Goal: Obtain resource: Obtain resource

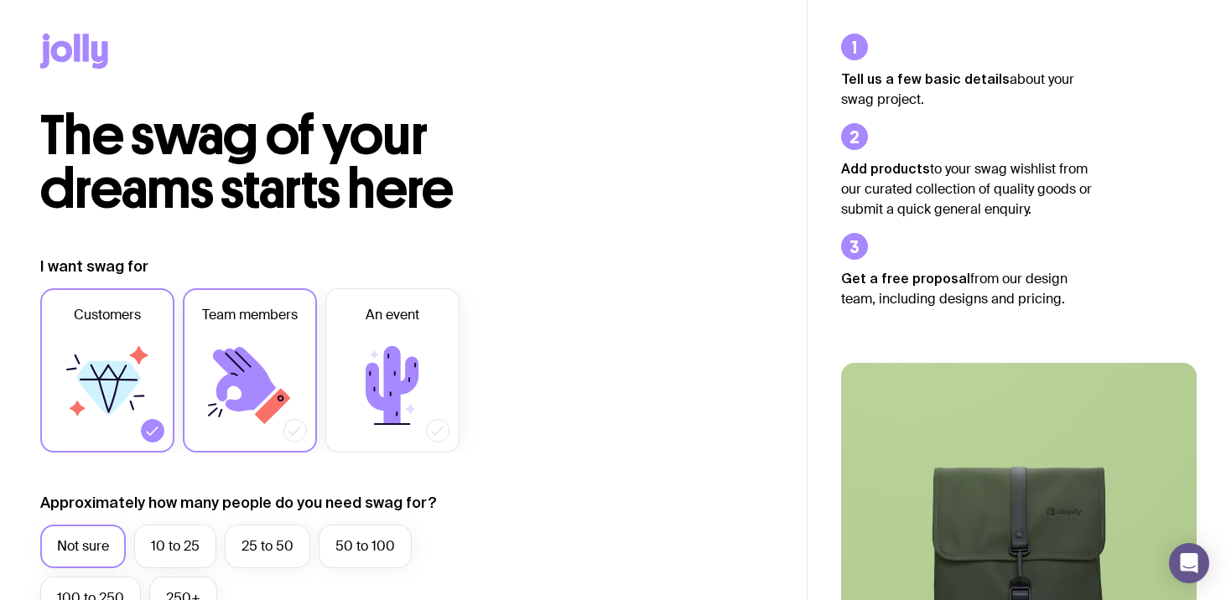
click at [246, 313] on span "Team members" at bounding box center [250, 315] width 96 height 20
click at [0, 0] on input "Team members" at bounding box center [0, 0] width 0 height 0
click at [160, 330] on label "Customers" at bounding box center [107, 370] width 134 height 164
click at [0, 0] on input "Customers" at bounding box center [0, 0] width 0 height 0
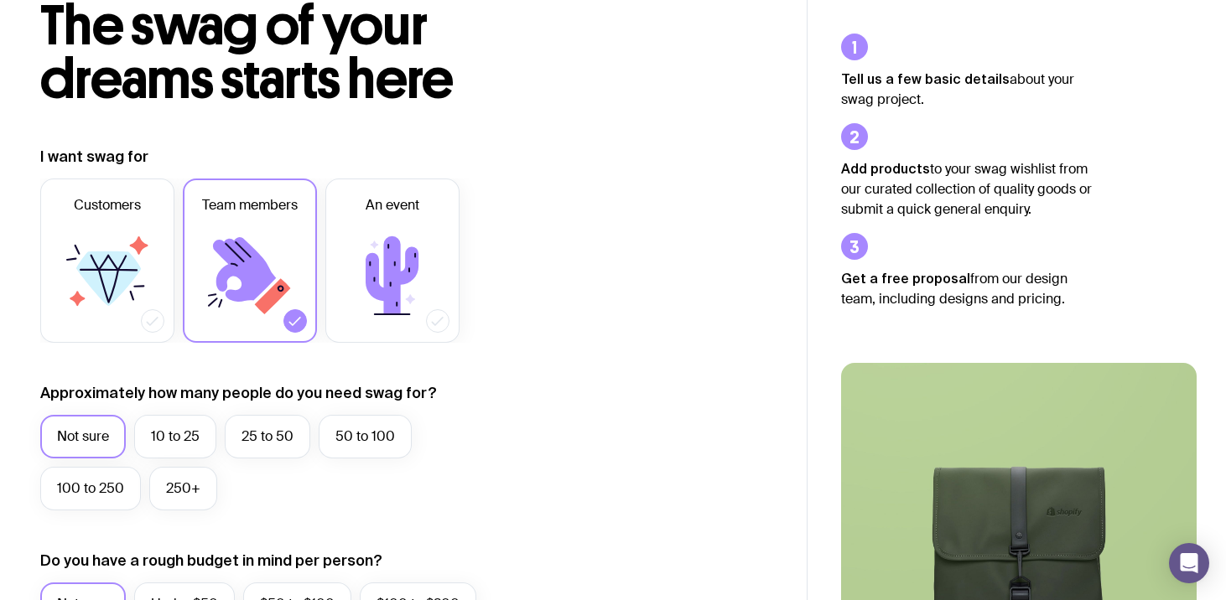
scroll to position [141, 0]
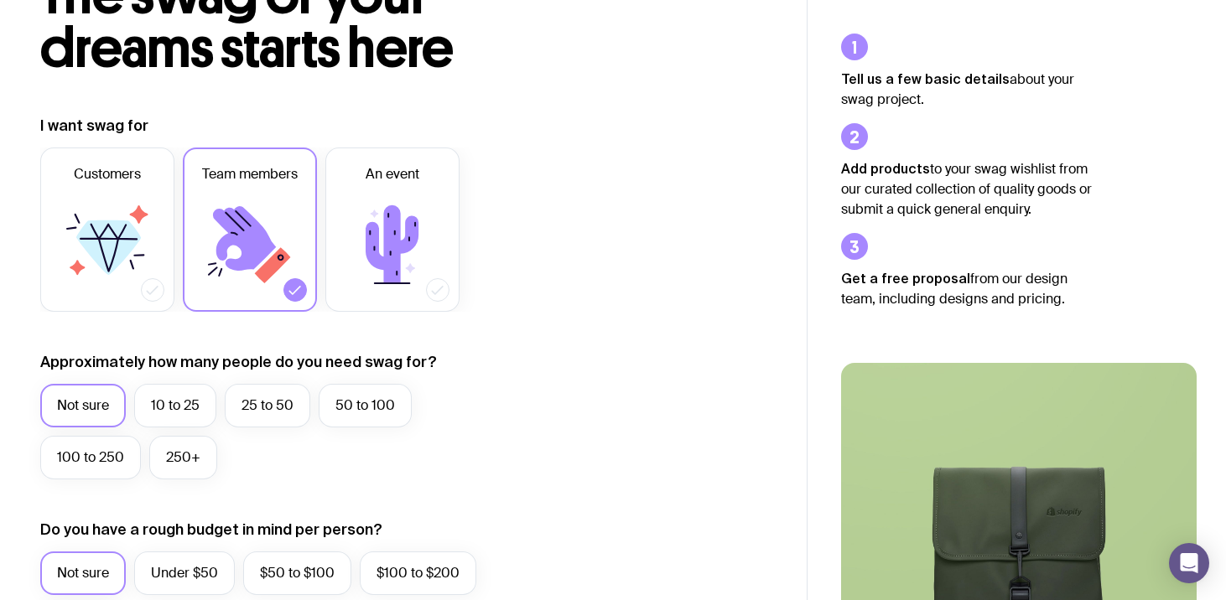
click at [333, 422] on div "Not sure 10 to 25 25 to 50 50 to 100 100 to 250 250+" at bounding box center [281, 436] width 483 height 104
click at [335, 398] on label "50 to 100" at bounding box center [365, 406] width 93 height 44
click at [0, 0] on input "50 to 100" at bounding box center [0, 0] width 0 height 0
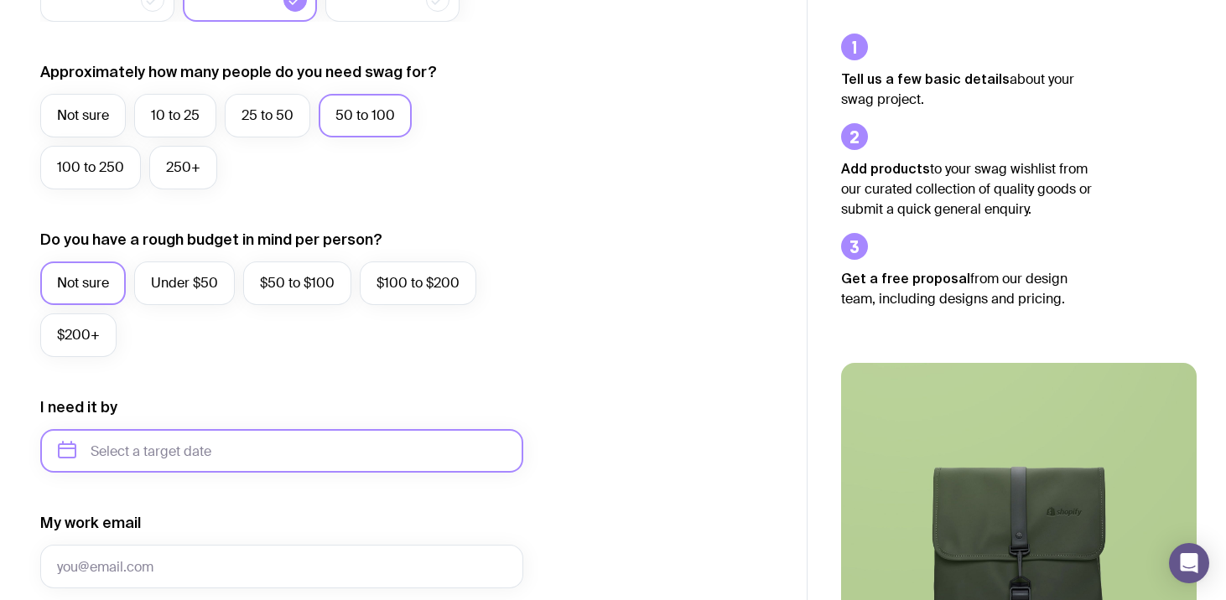
scroll to position [461, 0]
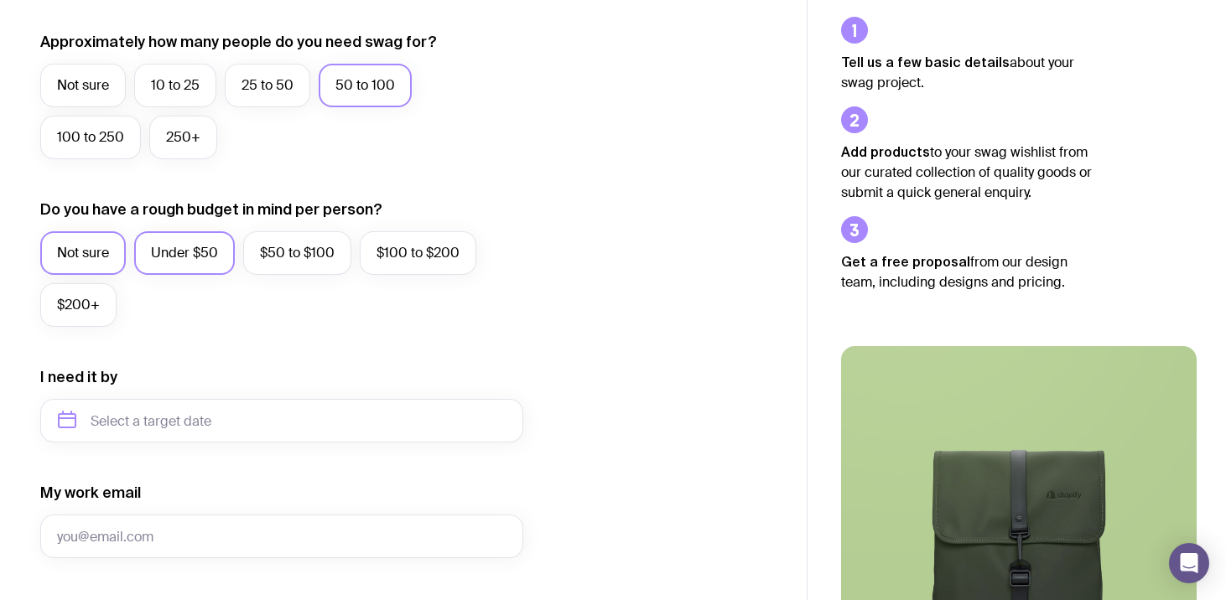
click at [216, 233] on label "Under $50" at bounding box center [184, 253] width 101 height 44
click at [0, 0] on input "Under $50" at bounding box center [0, 0] width 0 height 0
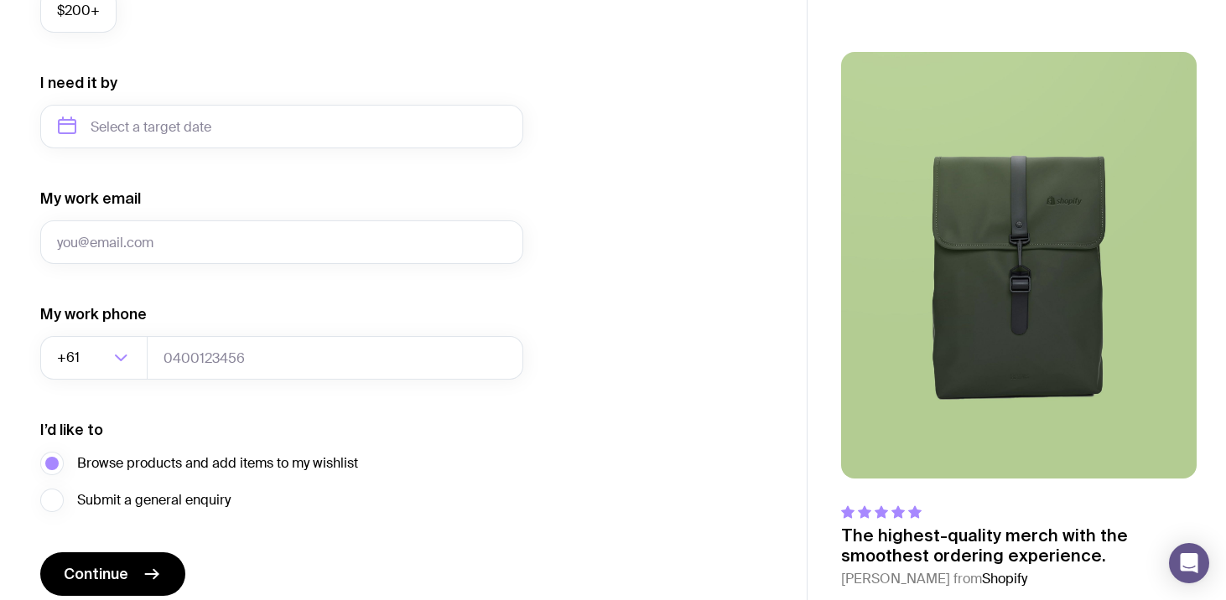
scroll to position [776, 0]
